Goal: Transaction & Acquisition: Purchase product/service

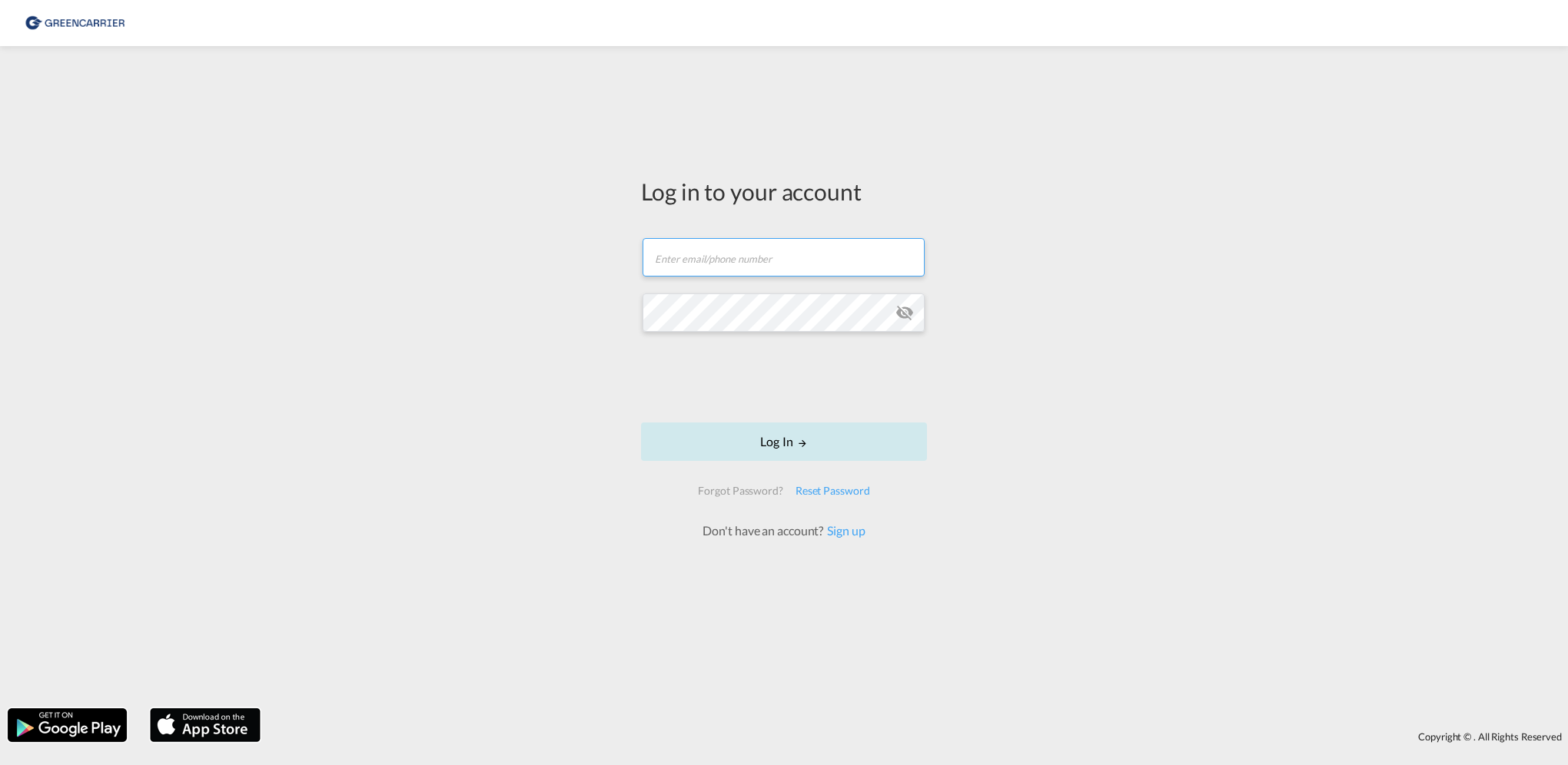
type input "eirik.rasmussen@hecksher.com"
click at [771, 433] on button "Log In" at bounding box center [784, 442] width 286 height 39
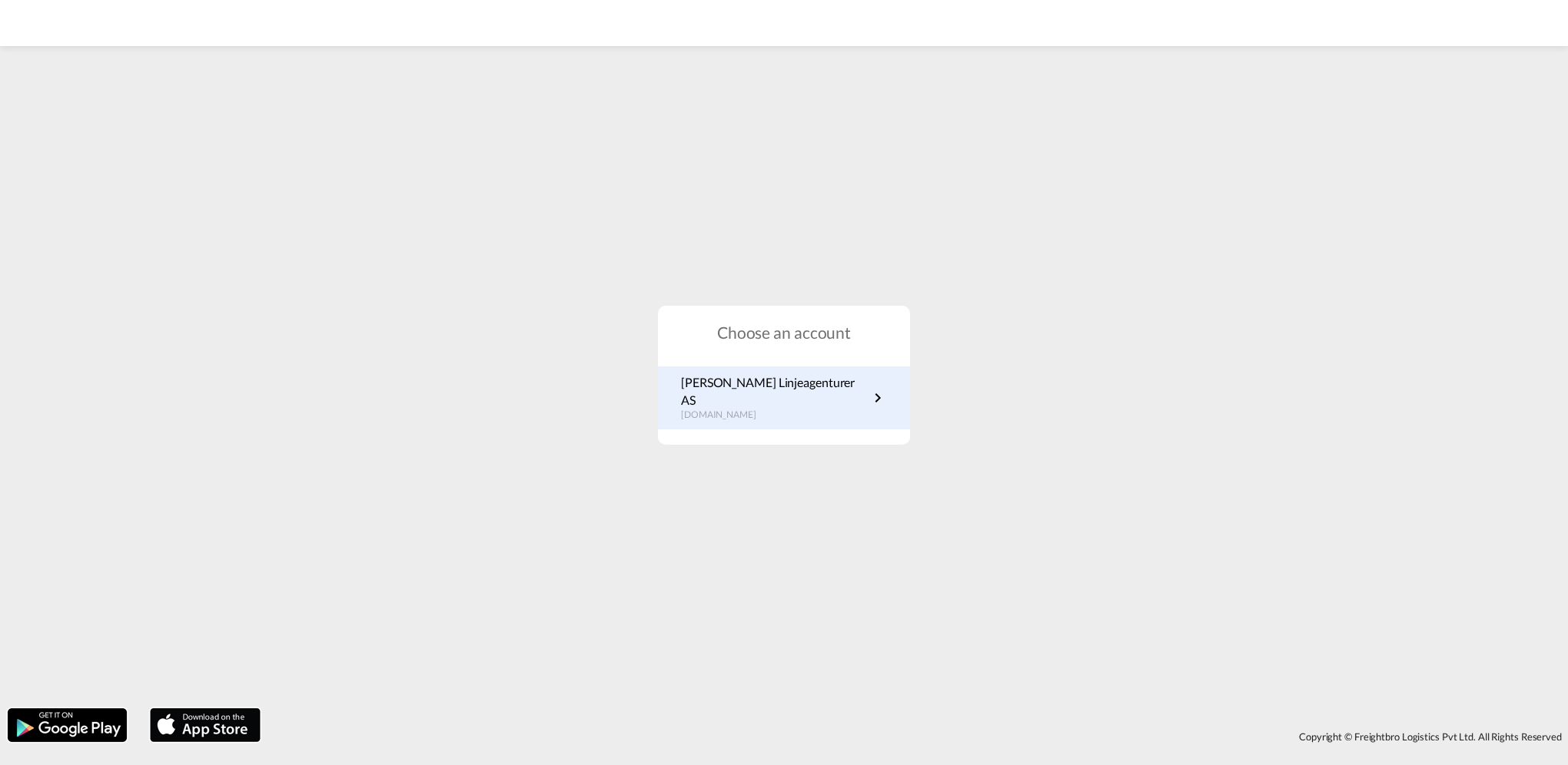
click at [753, 409] on p "no.portal.greencarrier.com" at bounding box center [775, 415] width 188 height 13
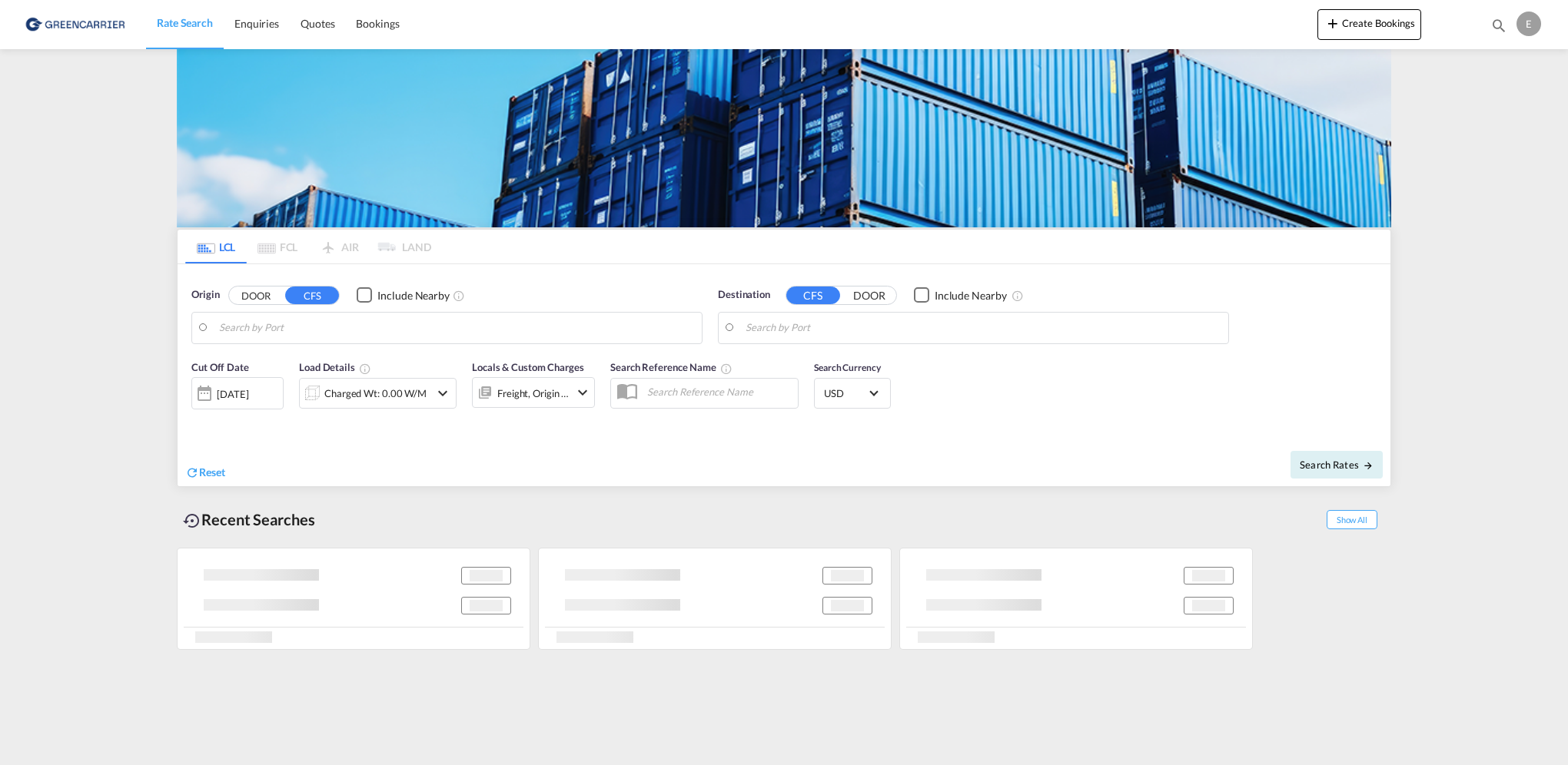
type input "[GEOGRAPHIC_DATA], NOOSL"
type input "[GEOGRAPHIC_DATA], SH, CNSHA"
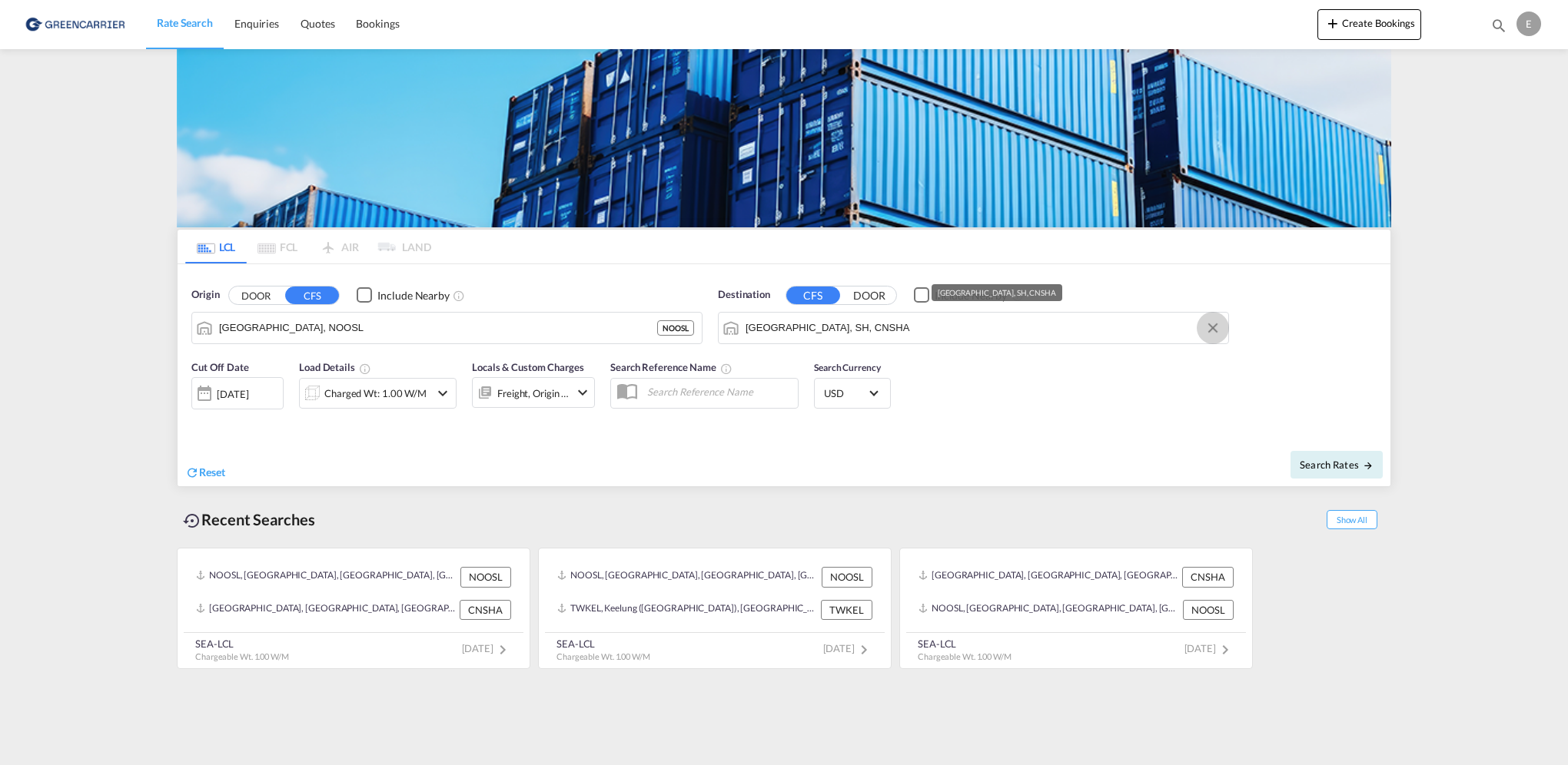
click at [1215, 323] on button "Clear Input" at bounding box center [1212, 328] width 23 height 23
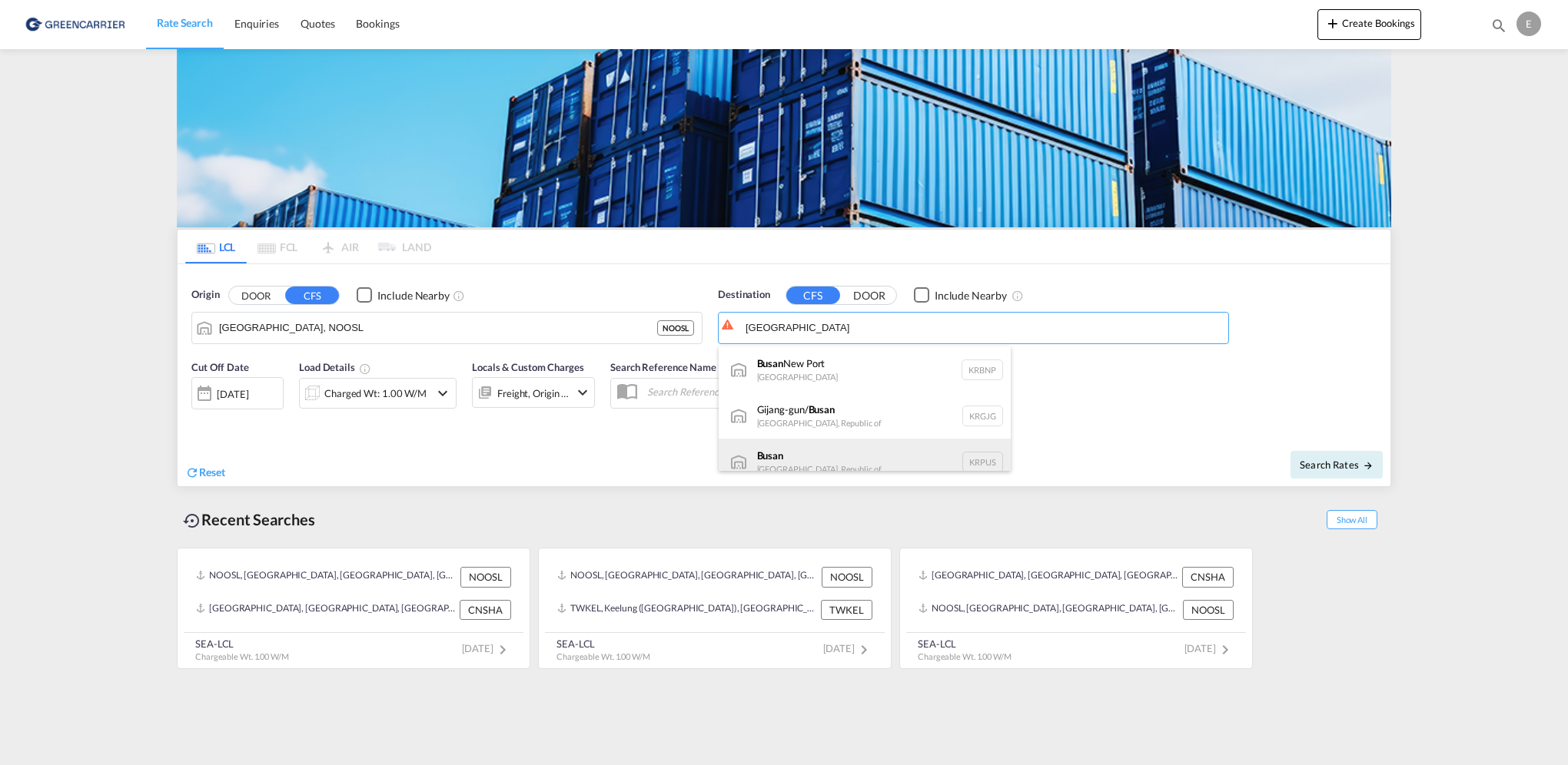
click at [869, 449] on div "Busan Korea, Republic of KRPUS" at bounding box center [864, 462] width 292 height 46
type input "Busan, KRPUS"
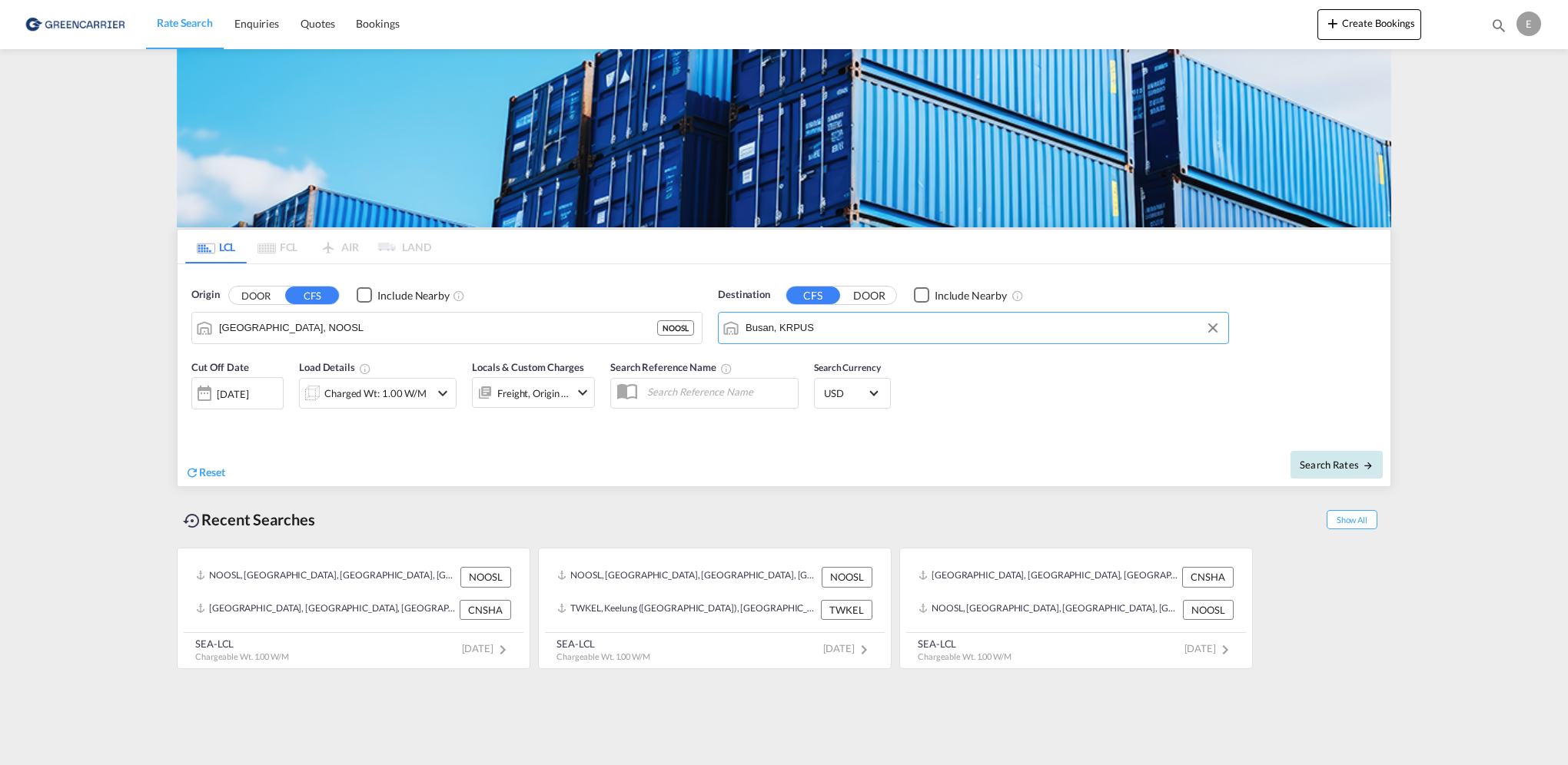
click at [1348, 467] on span "Search Rates" at bounding box center [1337, 465] width 74 height 13
type input "NOOSL to KRPUS / [DATE]"
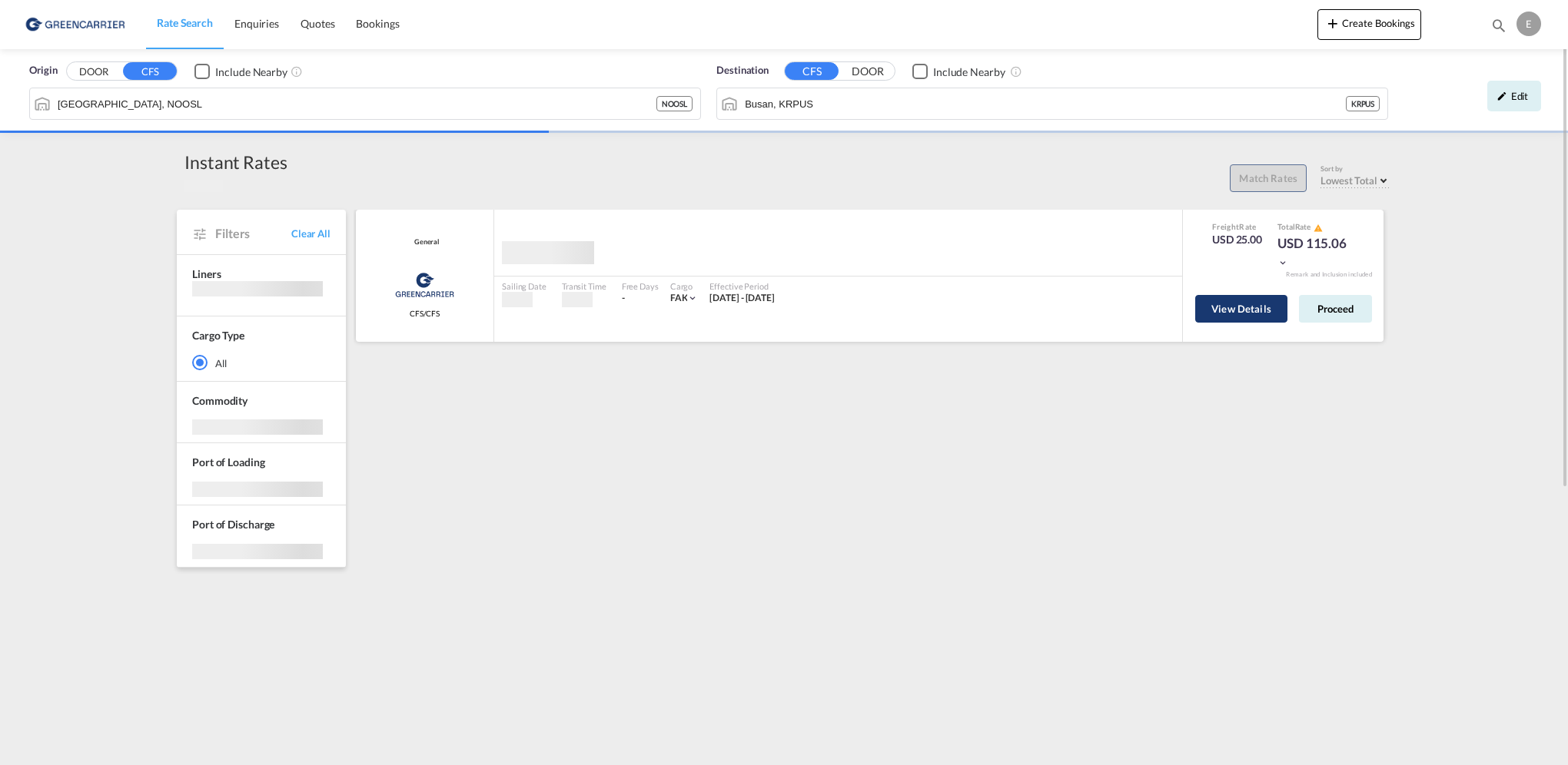
click at [1267, 314] on button "View Details" at bounding box center [1242, 309] width 92 height 28
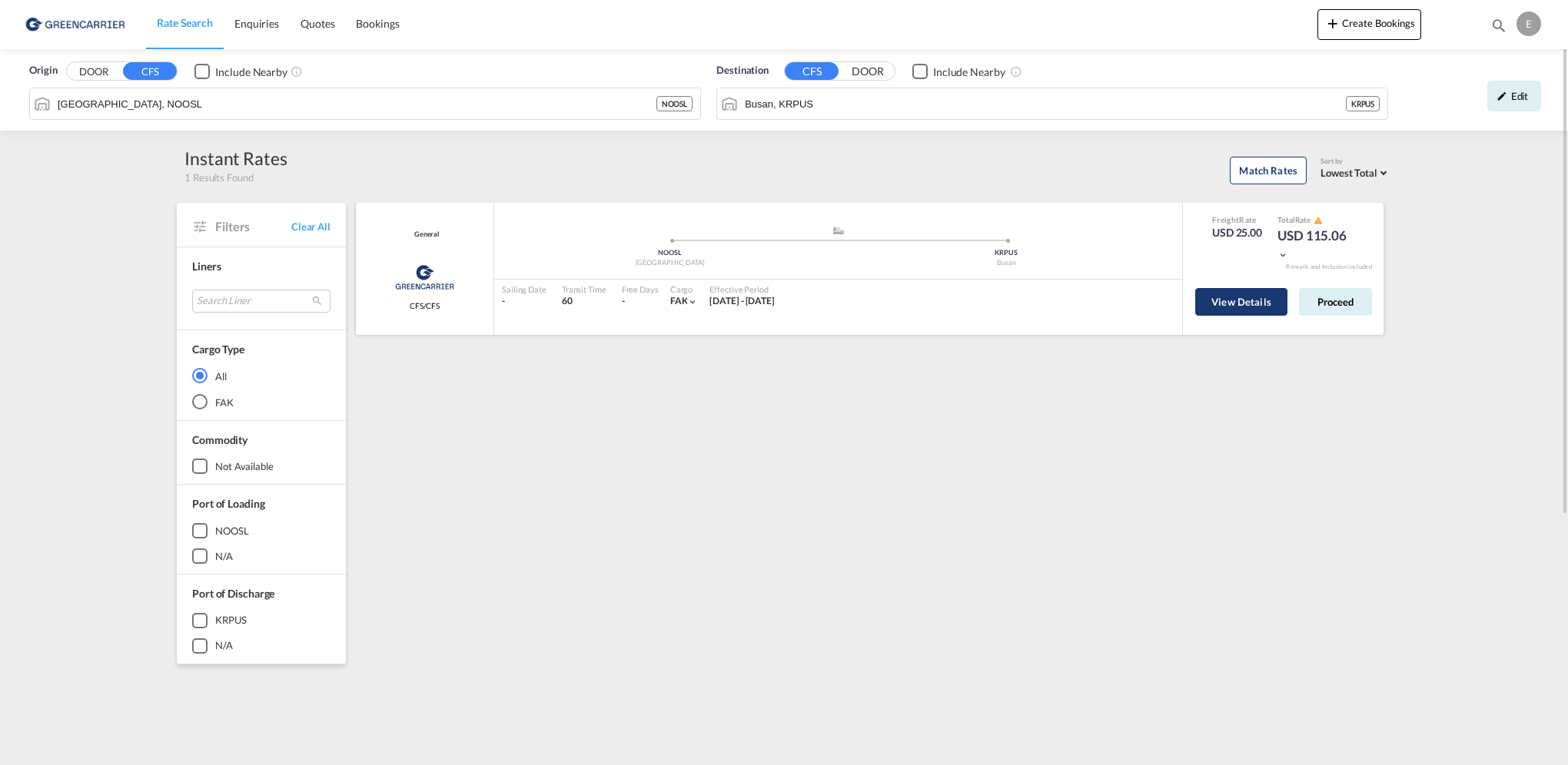
click at [1236, 306] on button "View Details" at bounding box center [1242, 302] width 92 height 28
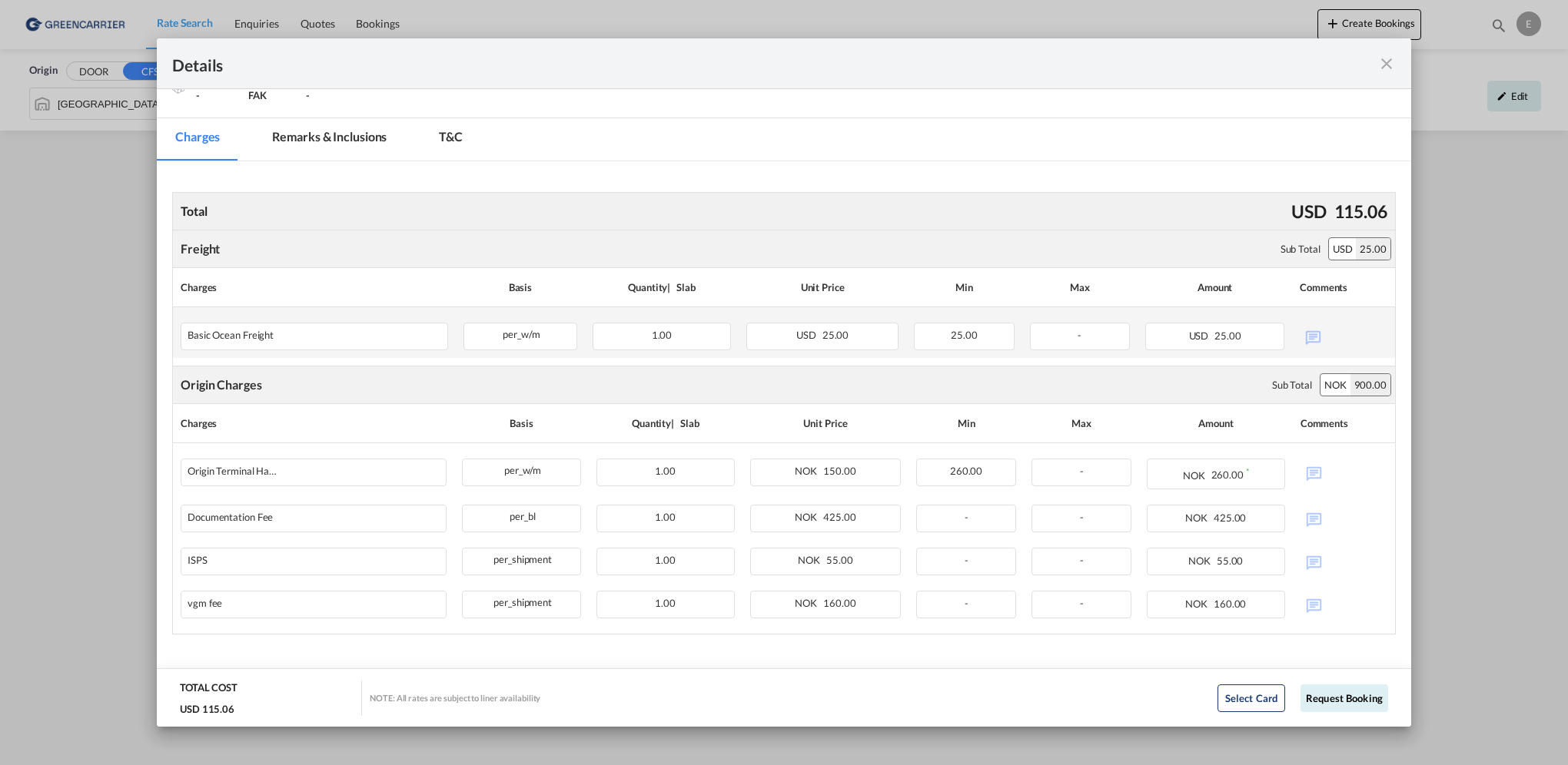
scroll to position [193, 0]
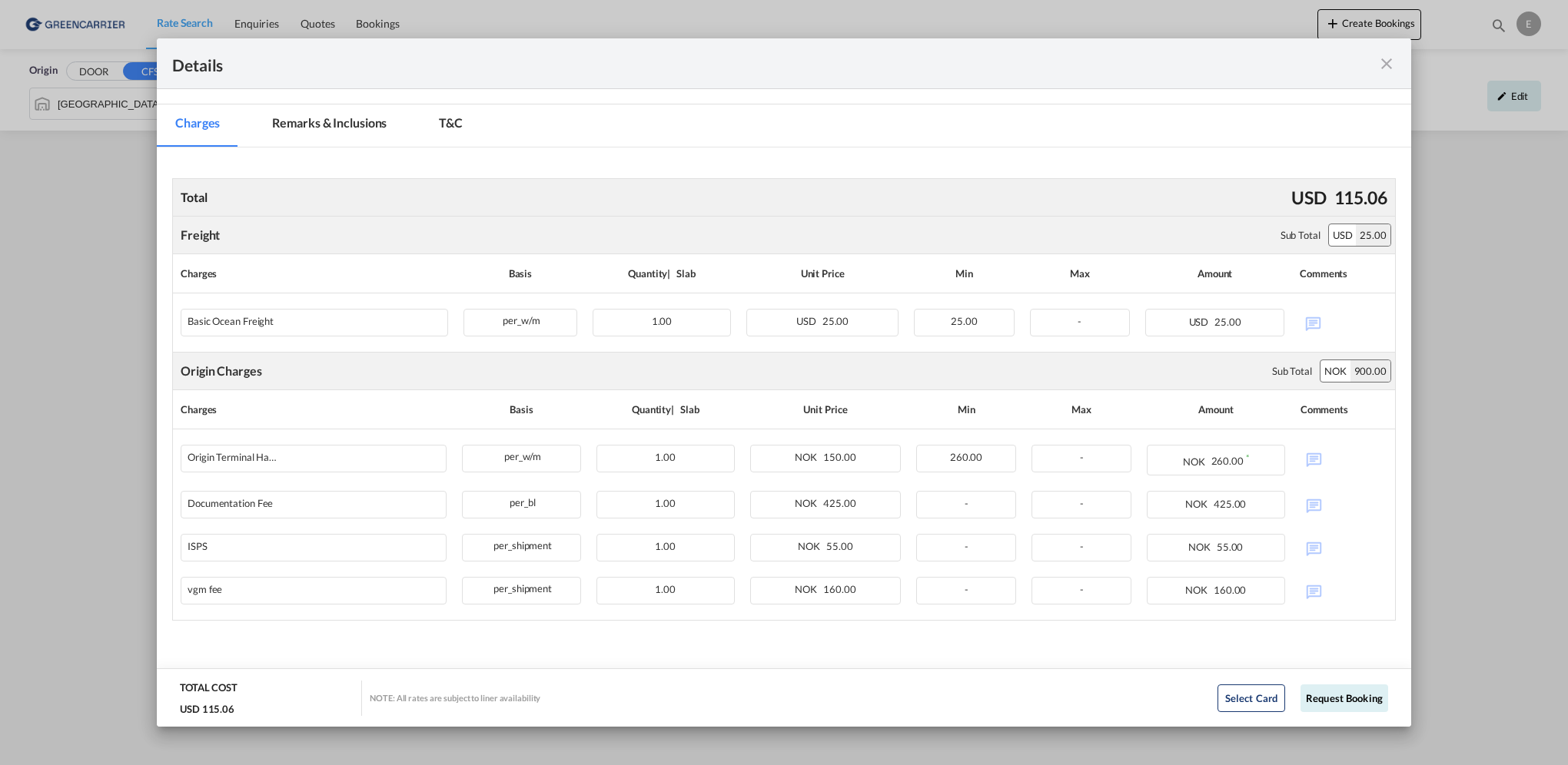
click at [1382, 67] on md-icon "icon-close fg-AAA8AD m-0 cursor" at bounding box center [1387, 63] width 18 height 18
